Goal: Download file/media

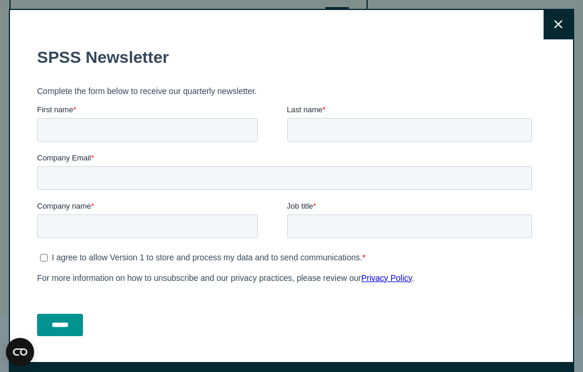
scroll to position [1000, 0]
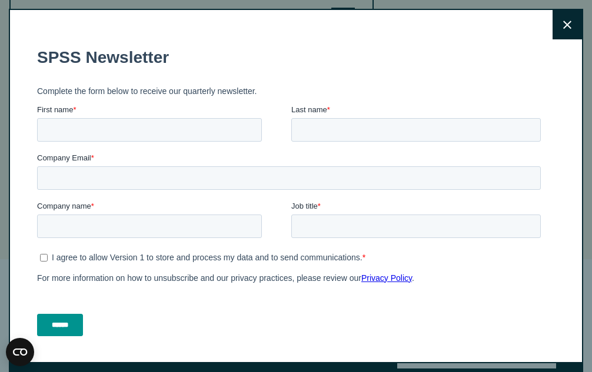
click at [563, 22] on icon at bounding box center [567, 25] width 8 height 9
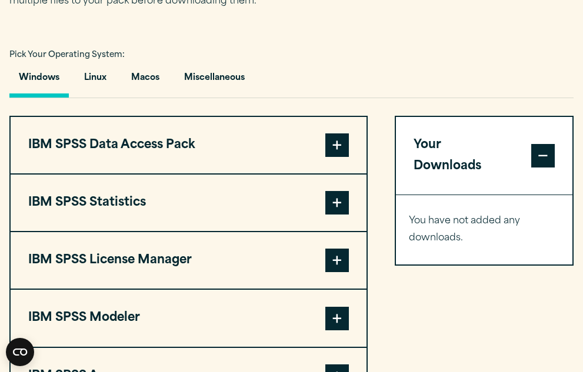
scroll to position [764, 0]
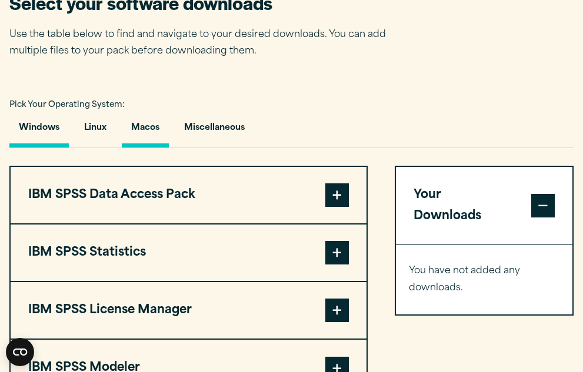
click at [151, 128] on button "Macos" at bounding box center [145, 131] width 47 height 34
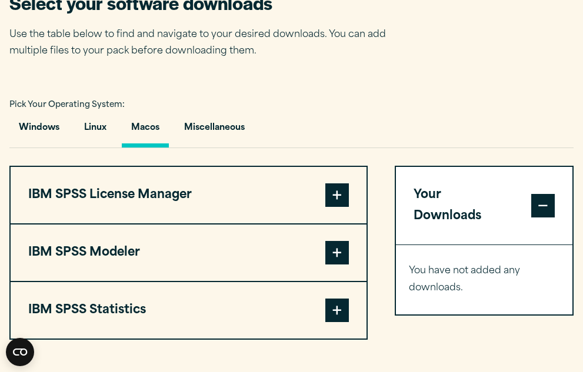
click at [335, 196] on span at bounding box center [337, 195] width 24 height 24
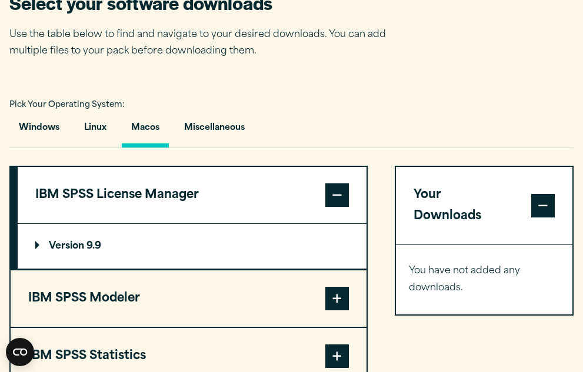
click at [335, 196] on span at bounding box center [337, 195] width 24 height 24
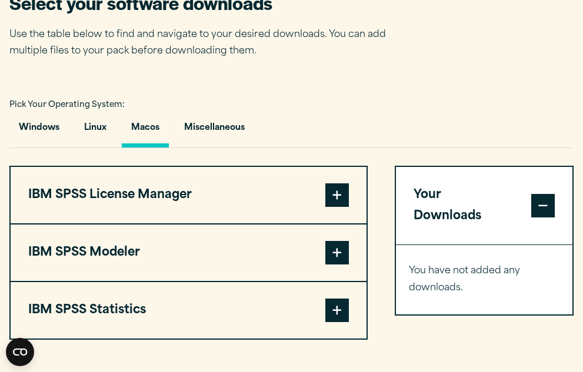
click at [545, 196] on span at bounding box center [543, 206] width 24 height 24
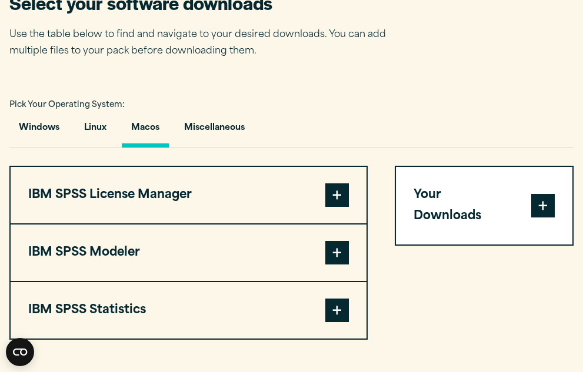
click at [545, 196] on span at bounding box center [543, 206] width 24 height 24
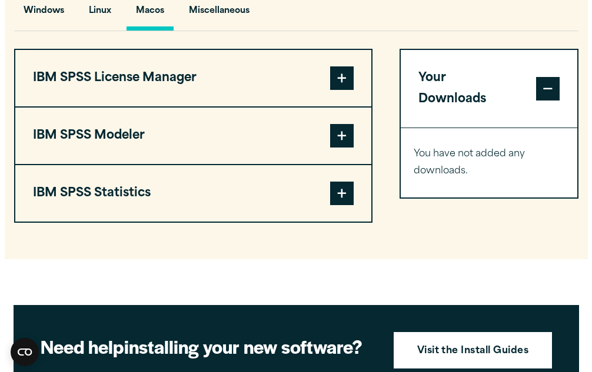
scroll to position [882, 0]
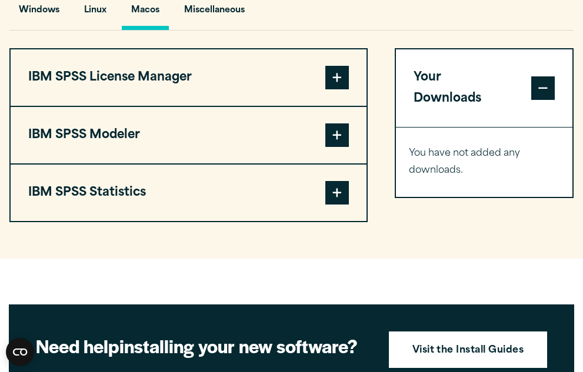
click at [342, 194] on span at bounding box center [337, 193] width 24 height 24
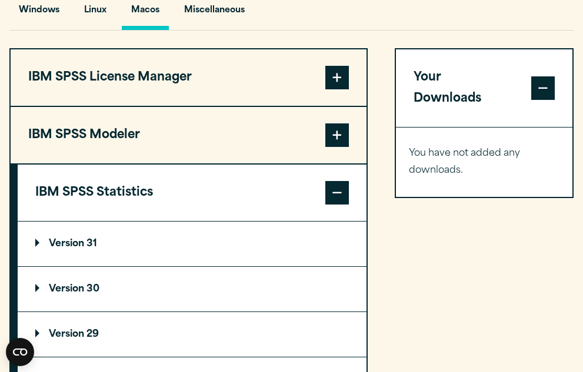
click at [81, 244] on p "Version 31" at bounding box center [66, 243] width 62 height 9
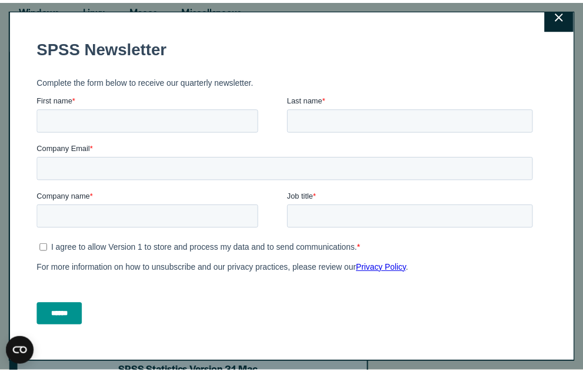
scroll to position [0, 0]
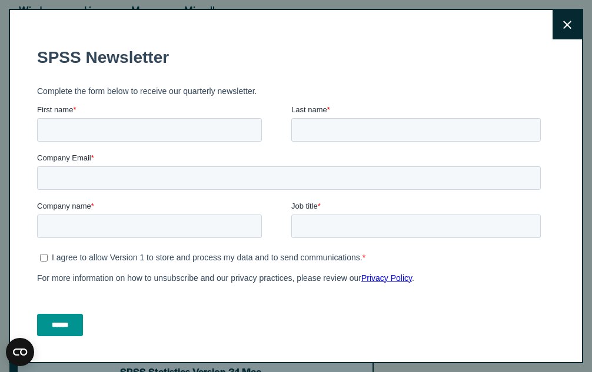
click at [563, 23] on icon at bounding box center [567, 25] width 8 height 8
